Goal: Answer question/provide support: Share knowledge or assist other users

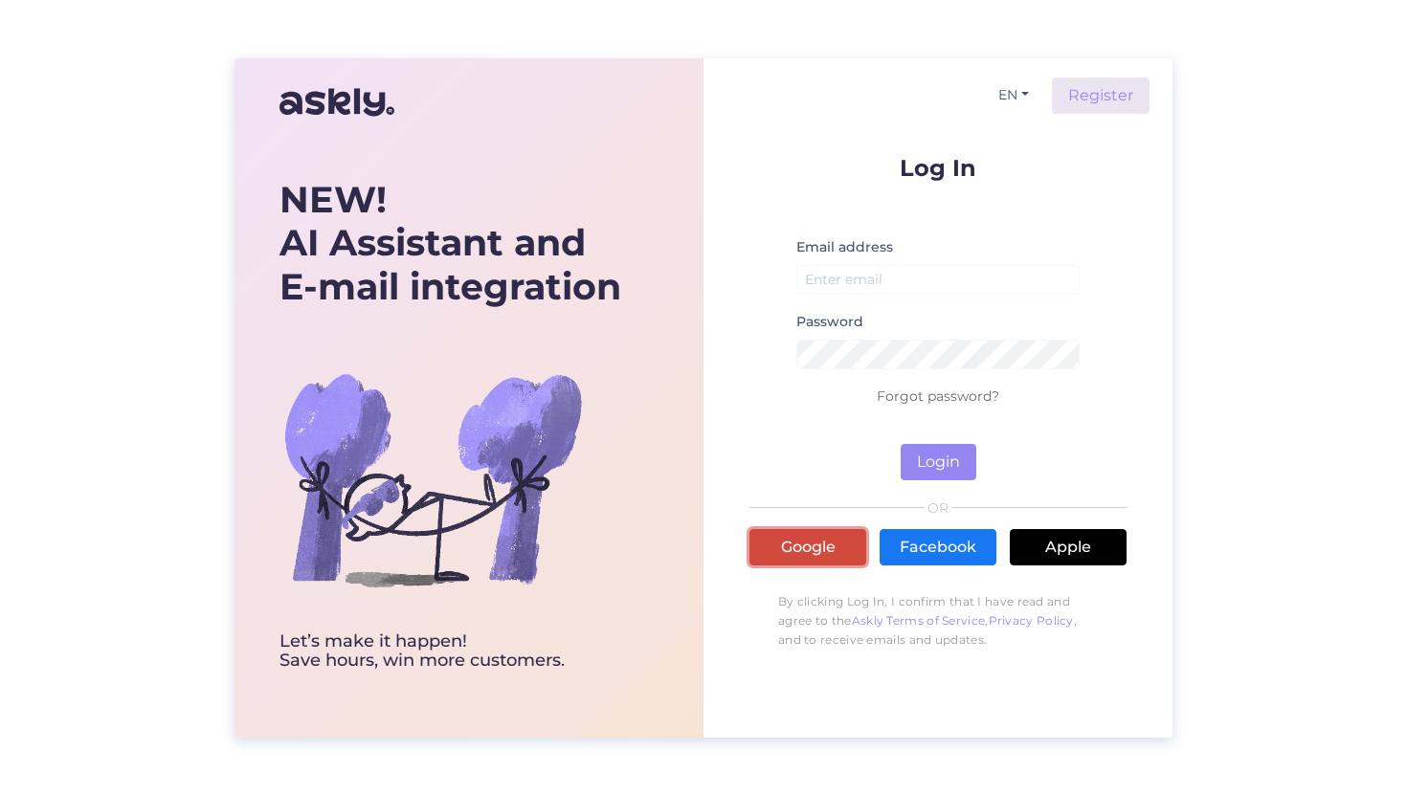
click at [766, 544] on link "Google" at bounding box center [807, 547] width 117 height 36
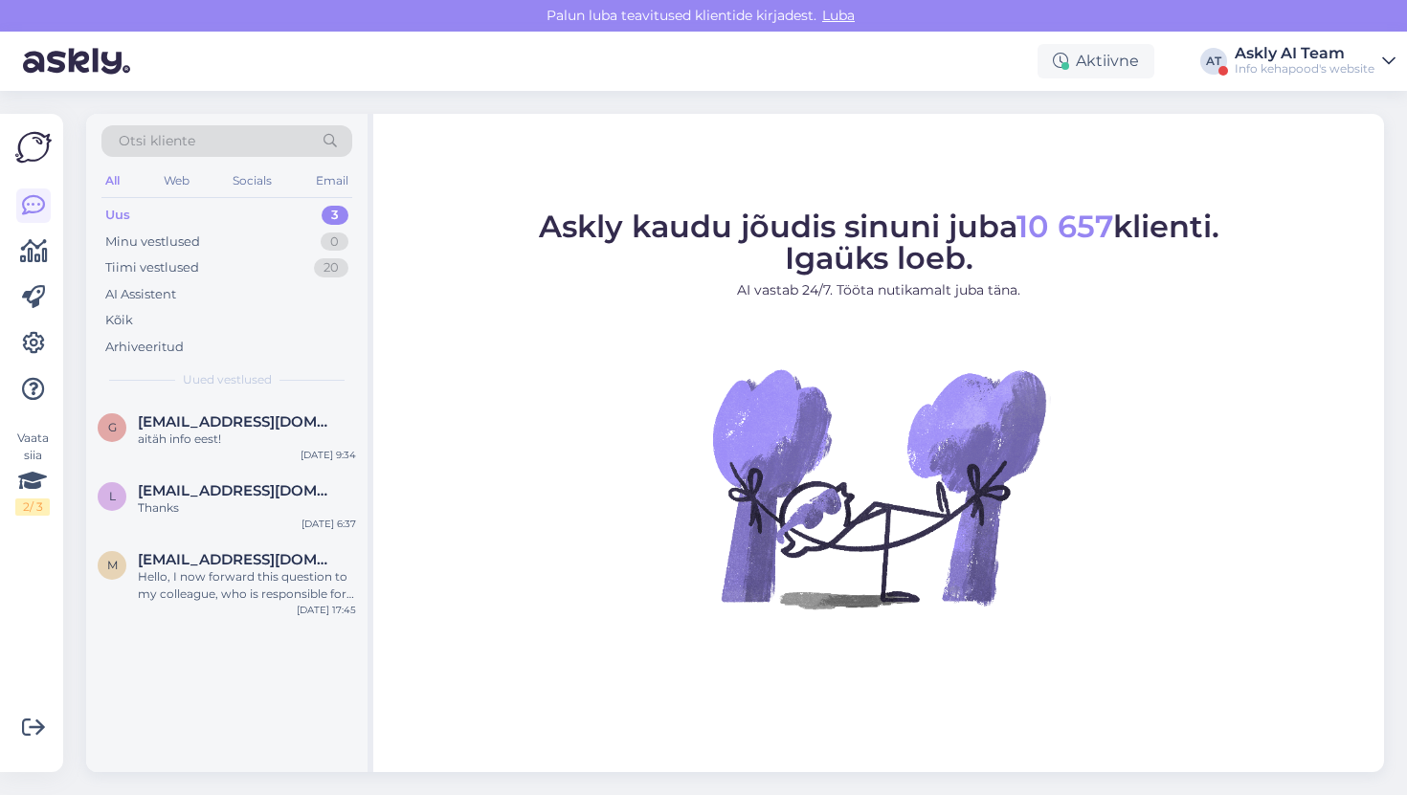
click at [1290, 88] on div "Aktiivne AT Askly AI Team Info kehapood's website" at bounding box center [703, 61] width 1407 height 59
click at [1295, 78] on div "Aktiivne AT Askly AI Team Info kehapood's website" at bounding box center [703, 61] width 1407 height 59
click at [1297, 56] on div "Askly AI Team" at bounding box center [1305, 53] width 140 height 15
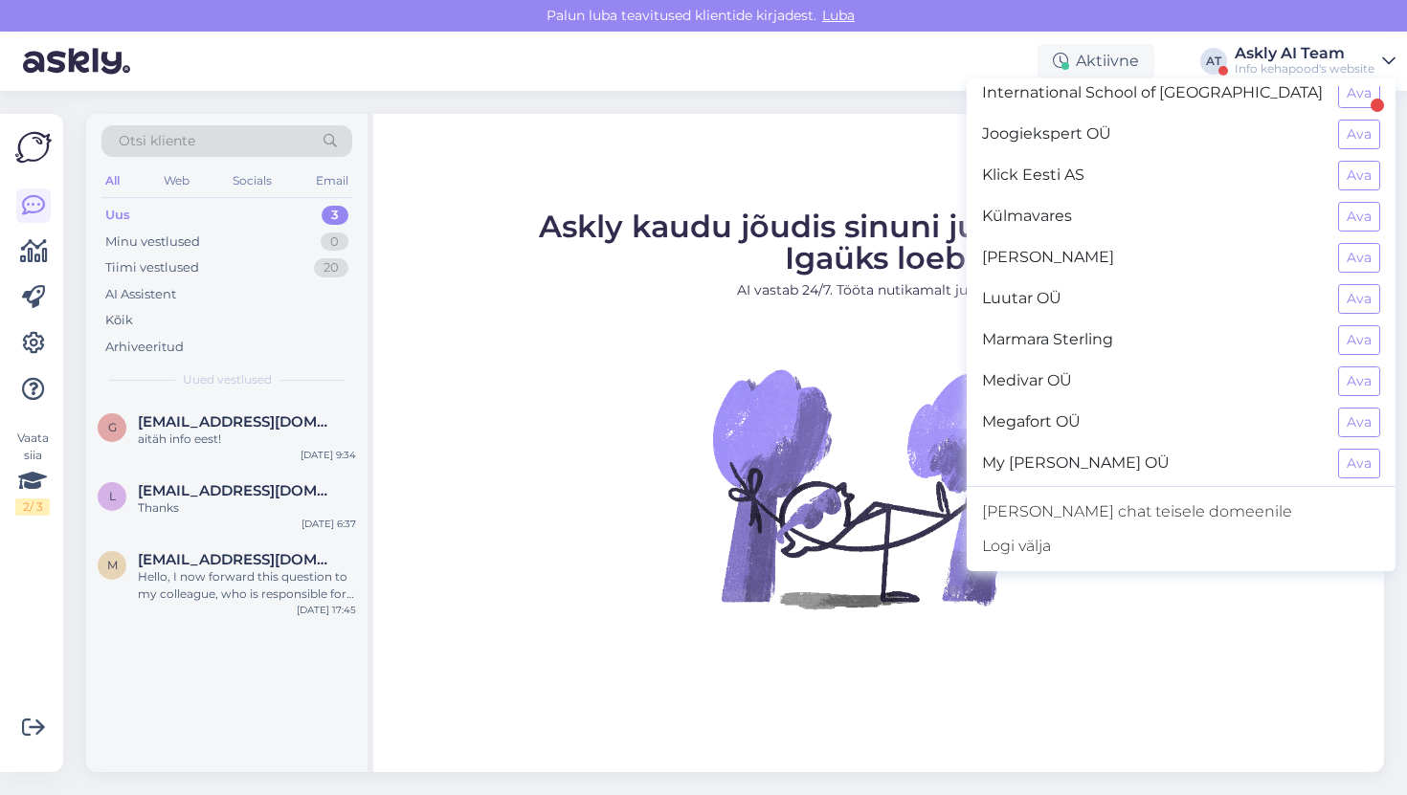
scroll to position [837, 0]
click at [1364, 166] on button "Ava" at bounding box center [1359, 175] width 42 height 30
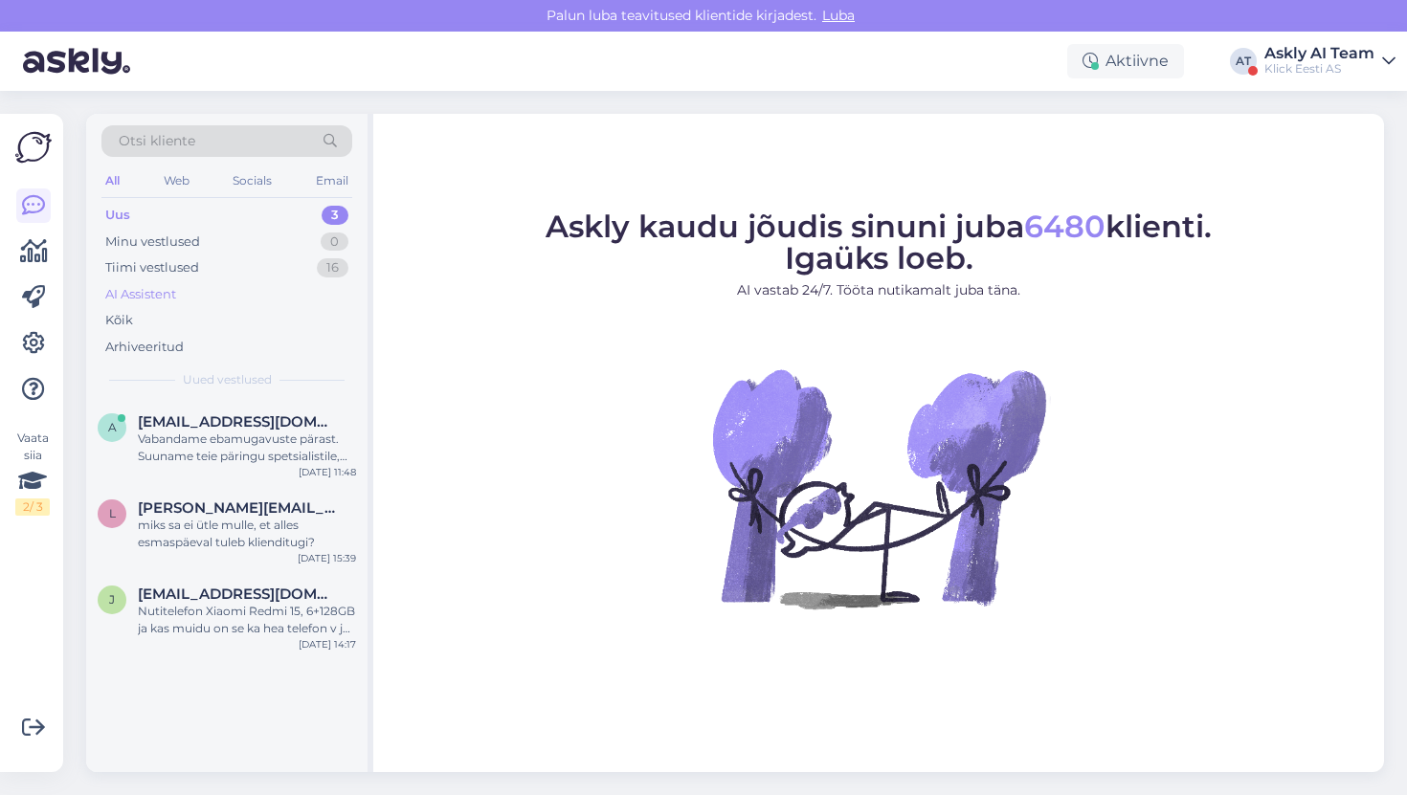
click at [162, 306] on div "AI Assistent" at bounding box center [226, 294] width 251 height 27
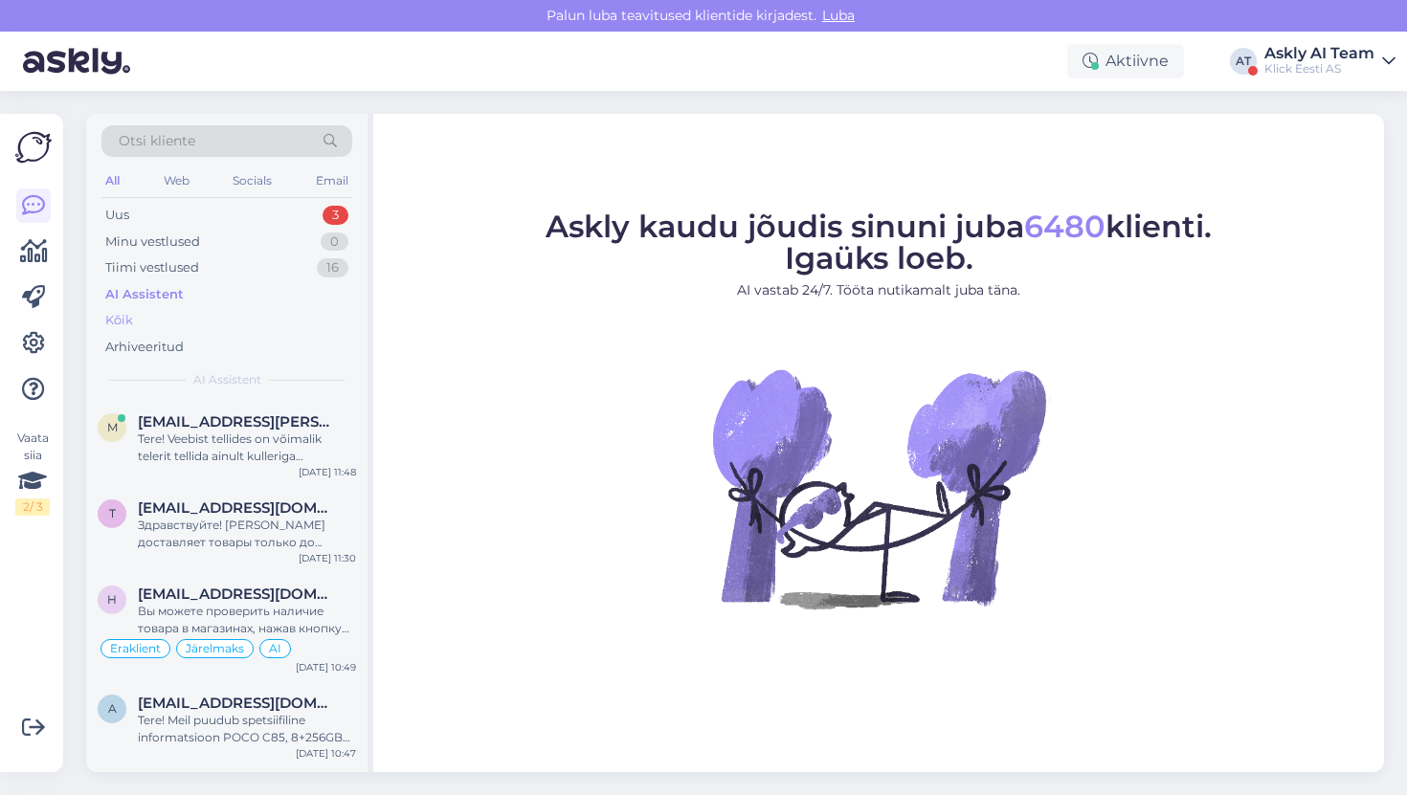
click at [157, 318] on div "Kõik" at bounding box center [226, 320] width 251 height 27
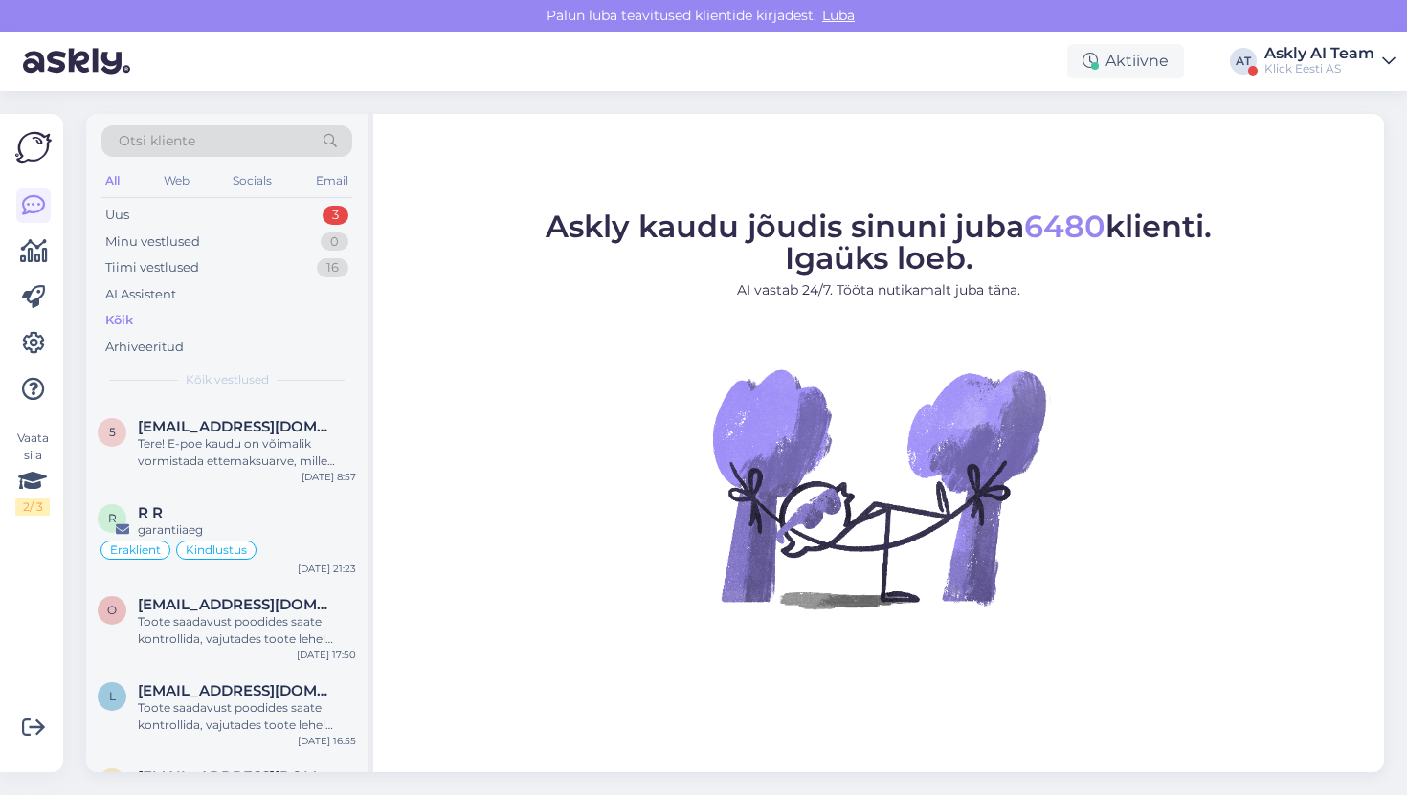
scroll to position [2219, 0]
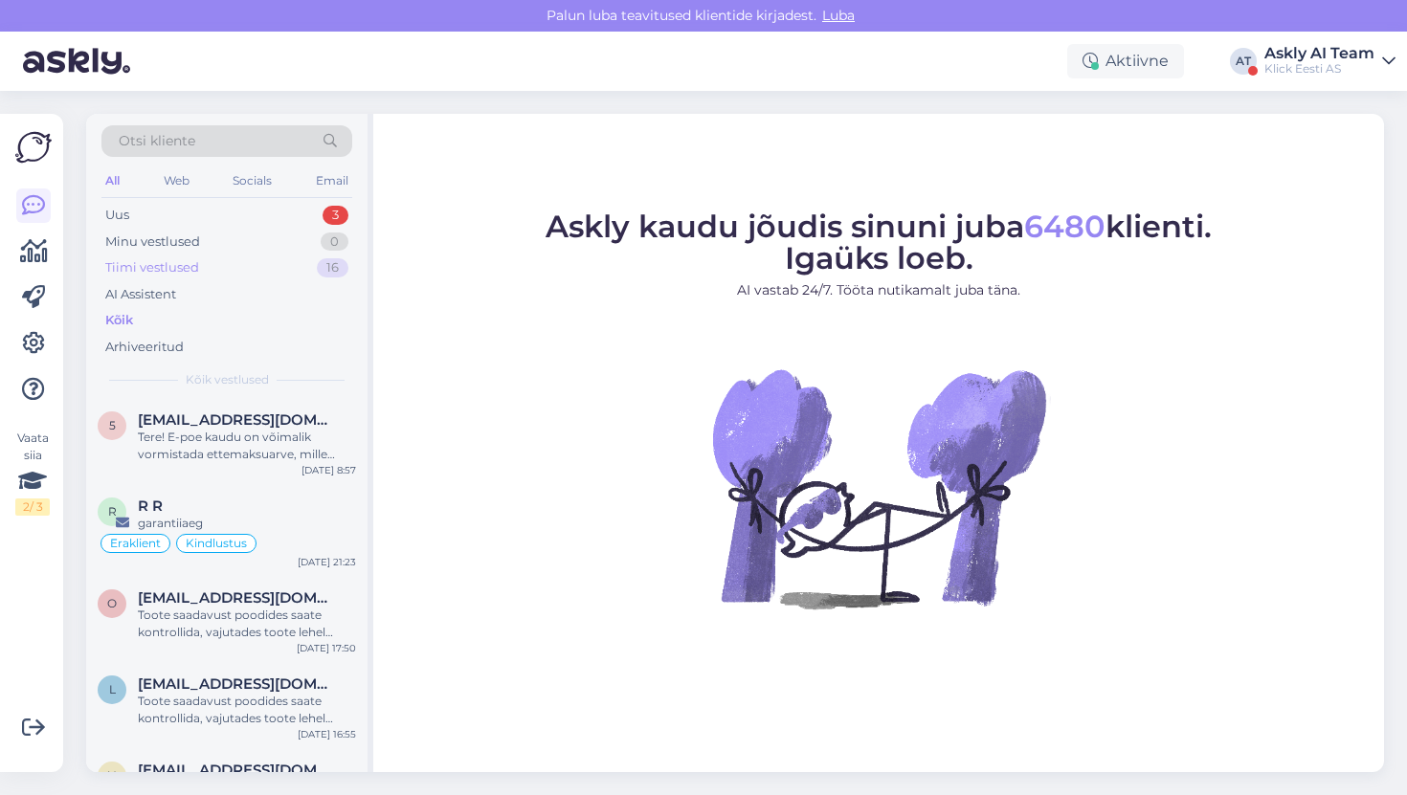
click at [252, 269] on div "Tiimi vestlused 16" at bounding box center [226, 268] width 251 height 27
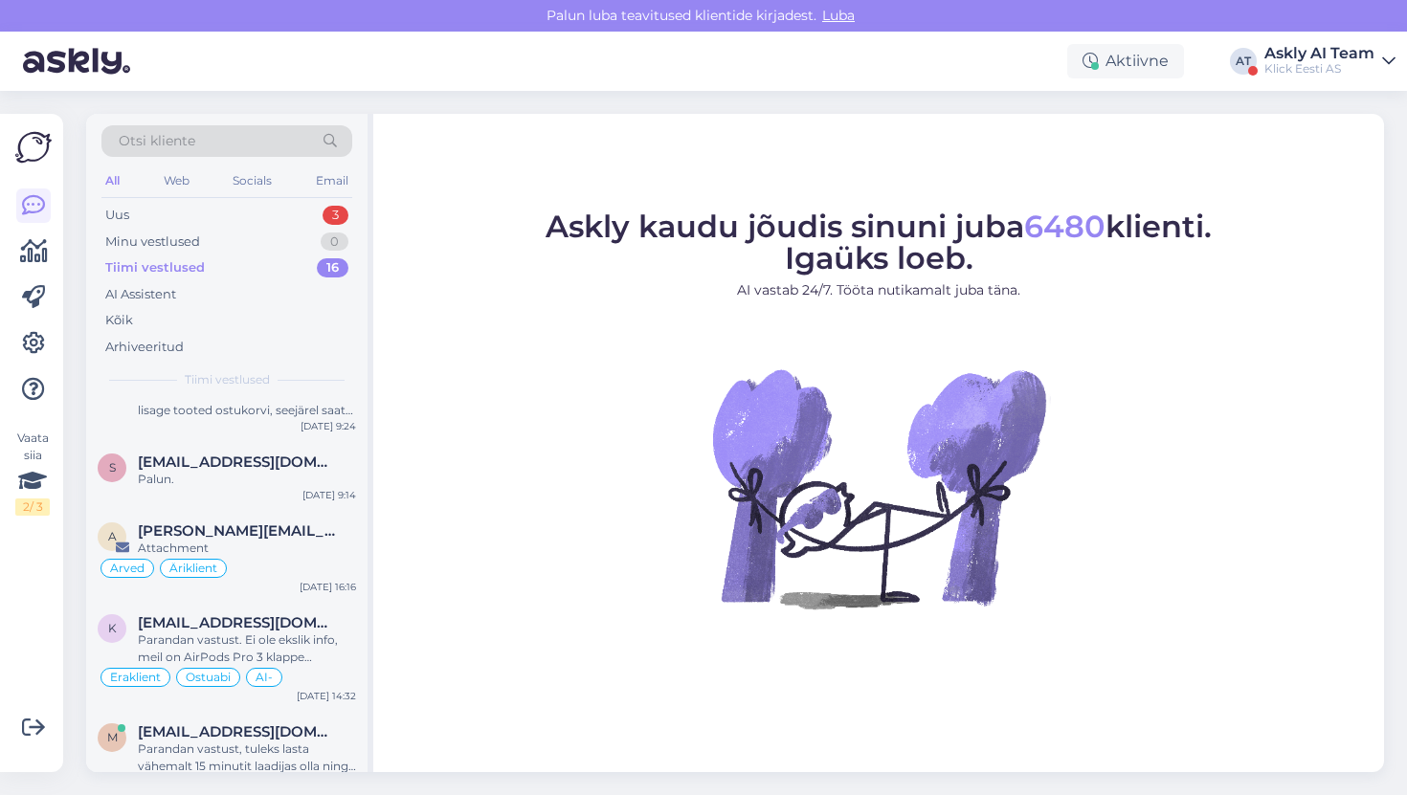
scroll to position [948, 0]
click at [194, 145] on div "Otsi kliente" at bounding box center [226, 141] width 251 height 32
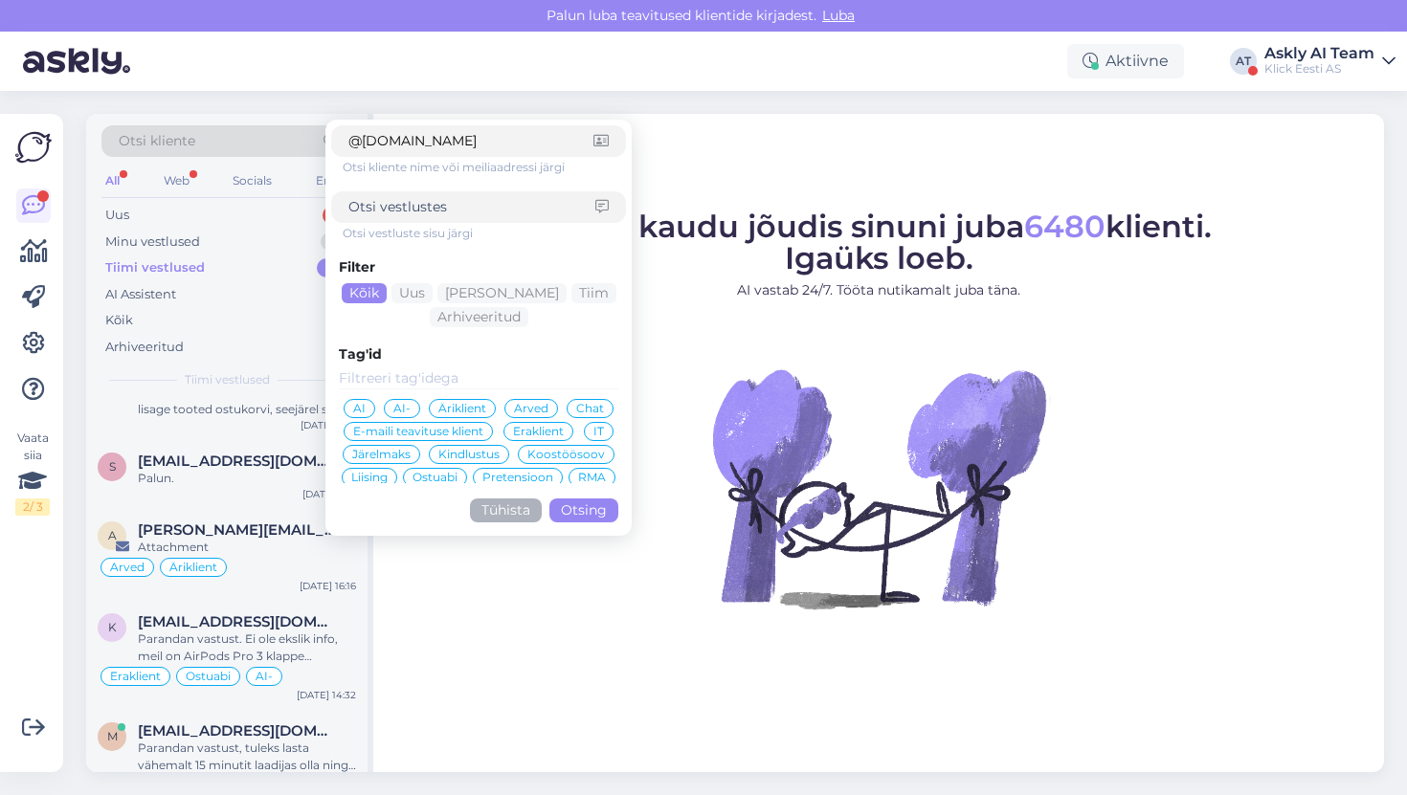
type input "@[DOMAIN_NAME]"
click at [600, 520] on button "Otsing" at bounding box center [583, 511] width 69 height 24
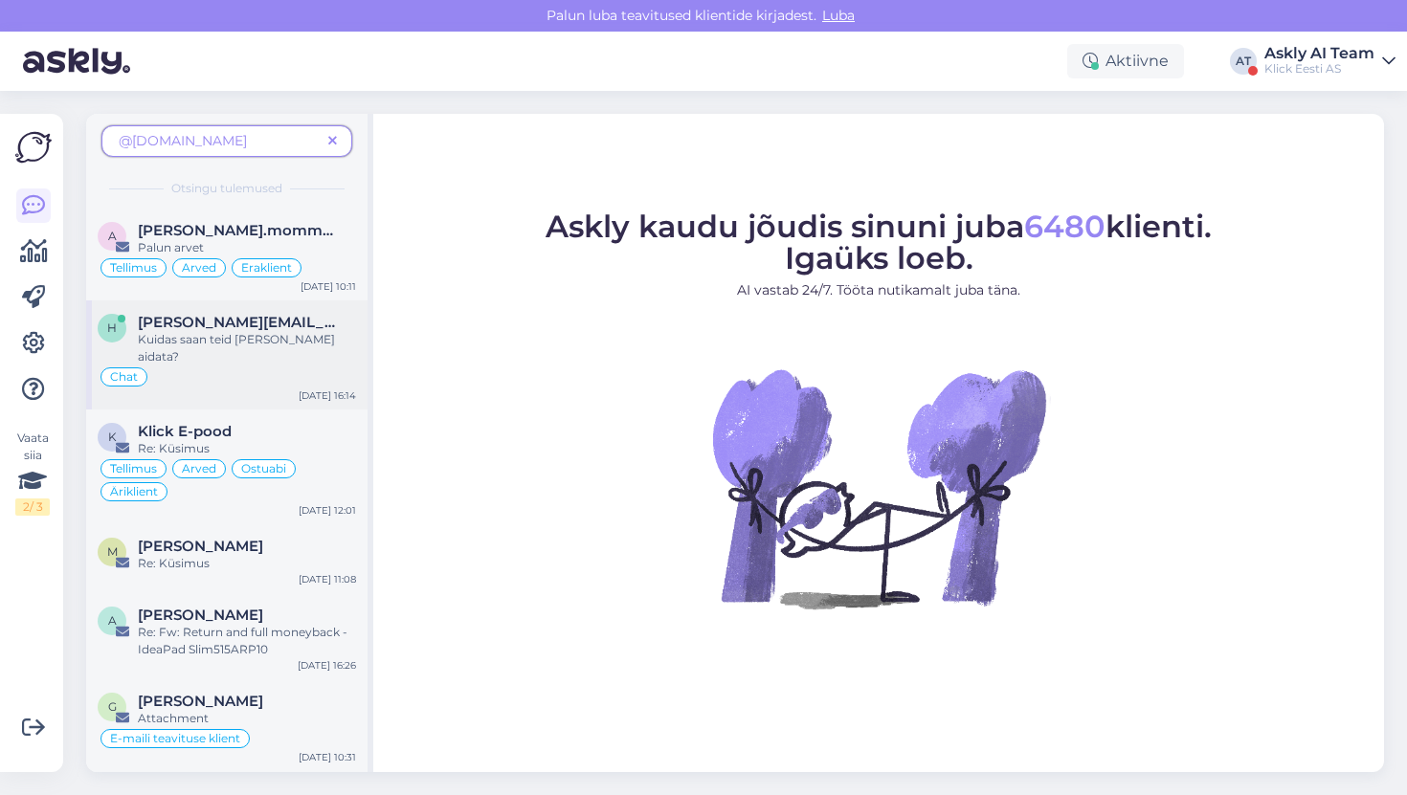
click at [348, 331] on div "Kuidas saan teid [PERSON_NAME] aidata?" at bounding box center [247, 348] width 218 height 34
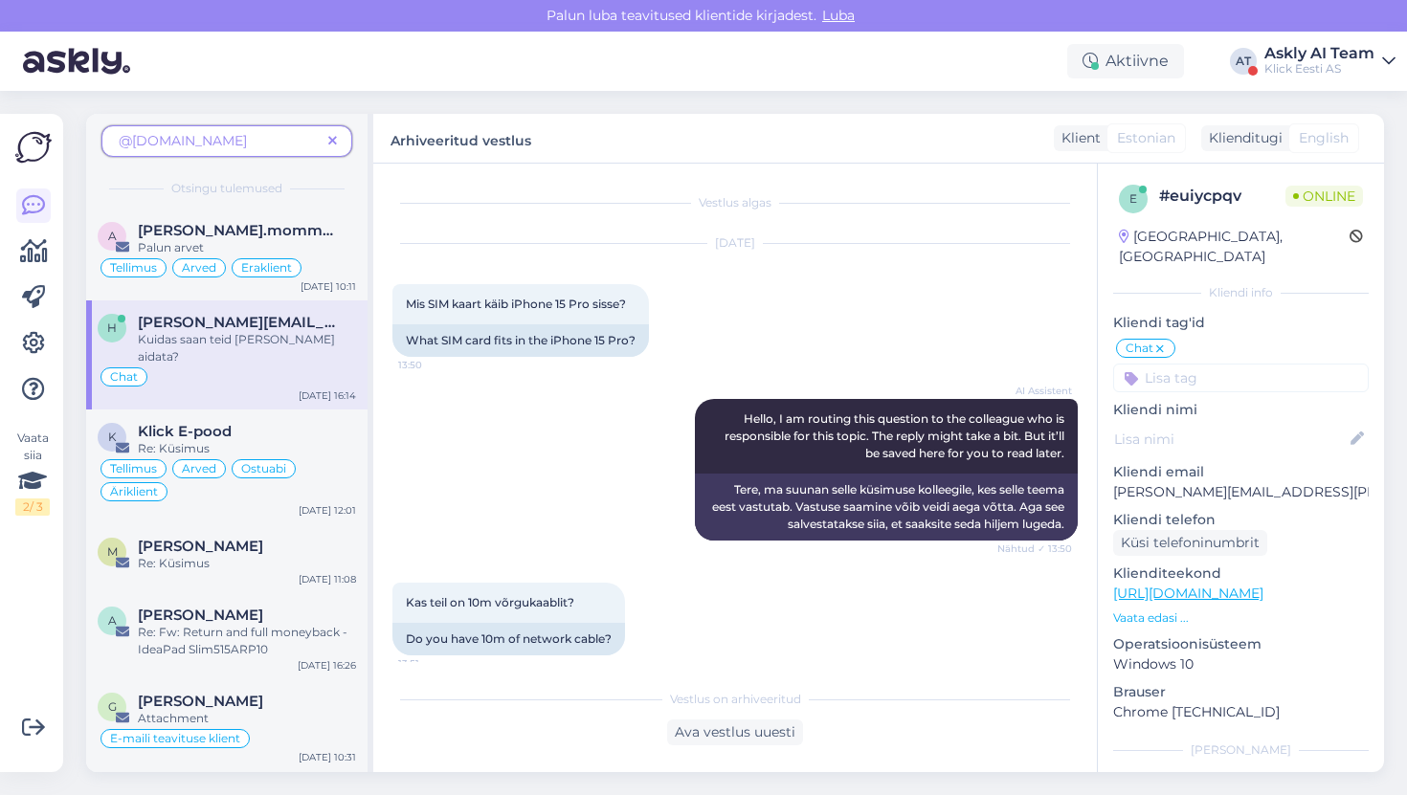
scroll to position [3010, 0]
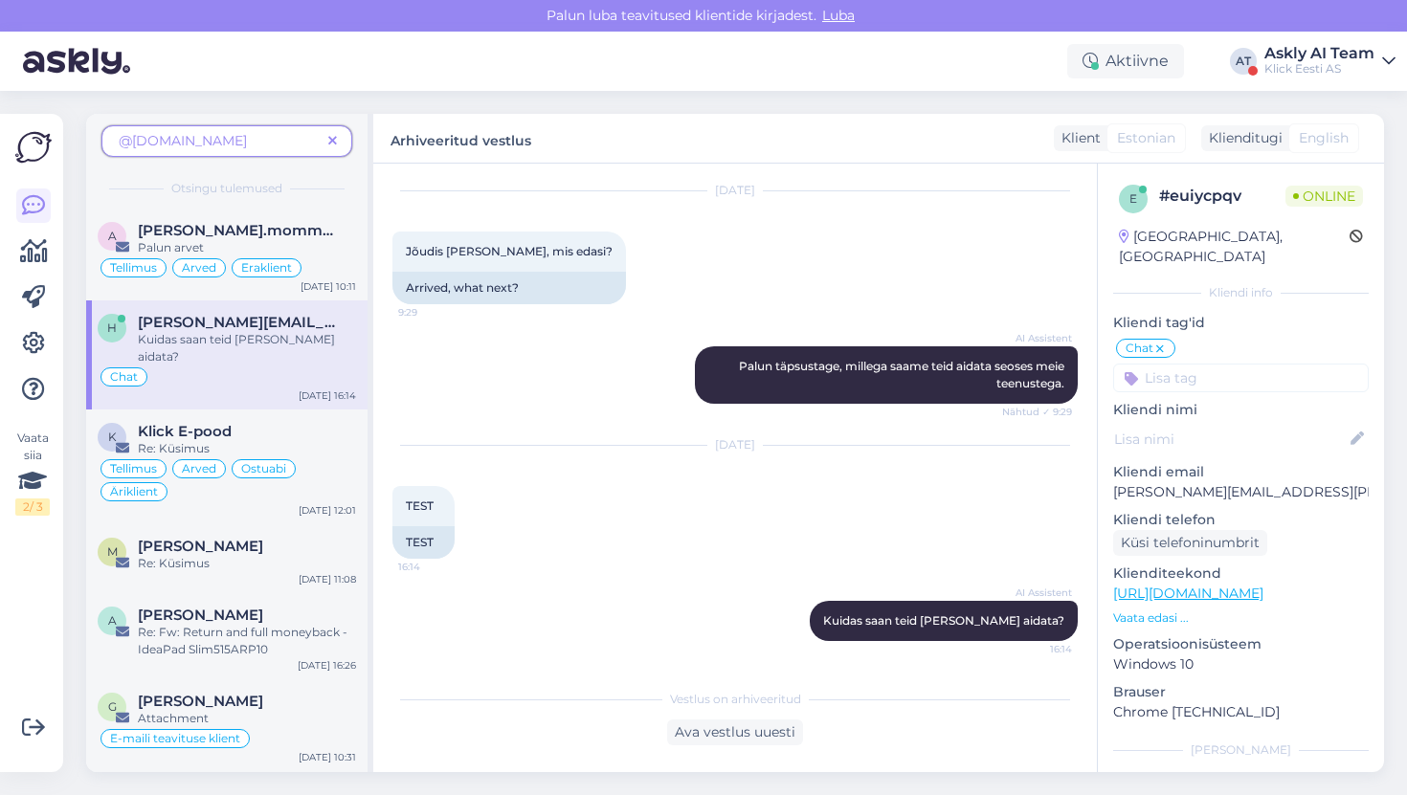
click at [1204, 193] on div "# euiycpqv" at bounding box center [1222, 196] width 126 height 23
copy div "euiycpqv"
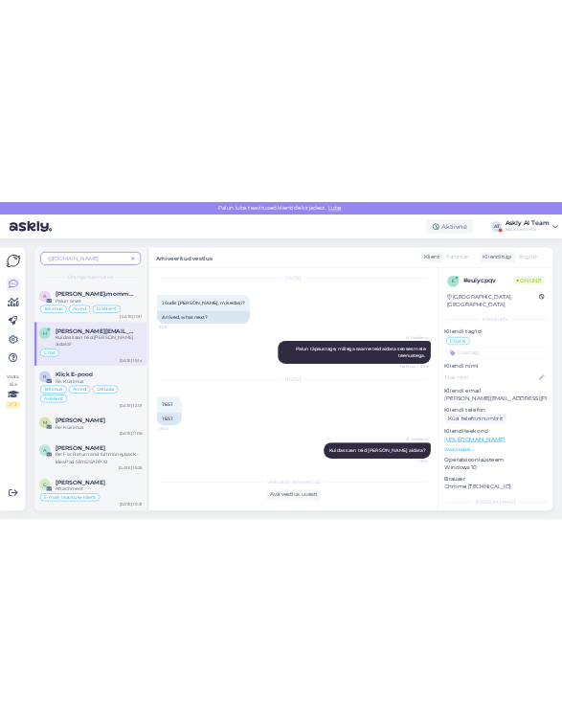
scroll to position [7127, 0]
